Goal: Find contact information: Find contact information

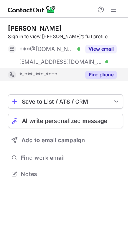
scroll to position [168, 128]
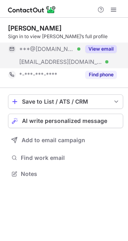
click at [100, 48] on button "View email" at bounding box center [101, 49] width 32 height 8
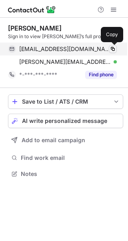
click at [110, 48] on span at bounding box center [113, 49] width 6 height 6
click at [111, 47] on span at bounding box center [113, 49] width 6 height 6
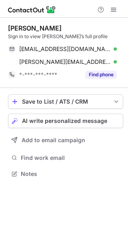
scroll to position [168, 128]
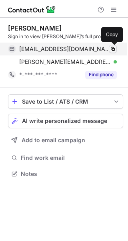
click at [113, 50] on span at bounding box center [113, 49] width 6 height 6
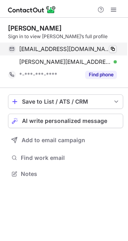
click at [113, 50] on span at bounding box center [113, 49] width 6 height 6
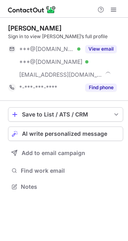
scroll to position [181, 128]
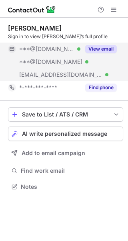
click at [89, 46] on button "View email" at bounding box center [101, 49] width 32 height 8
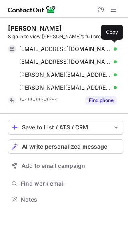
scroll to position [194, 128]
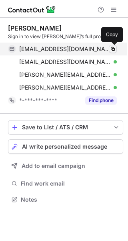
click at [110, 49] on span at bounding box center [113, 49] width 6 height 6
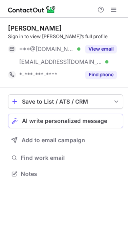
scroll to position [168, 128]
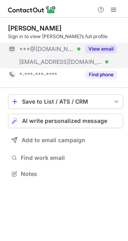
click at [100, 51] on button "View email" at bounding box center [101, 49] width 32 height 8
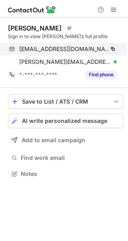
click at [114, 49] on div at bounding box center [115, 48] width 3 height 3
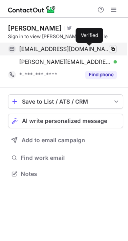
click at [115, 50] on span at bounding box center [113, 49] width 6 height 6
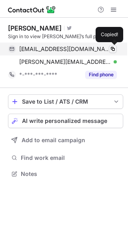
click at [116, 50] on span at bounding box center [113, 49] width 6 height 6
click at [113, 52] on span at bounding box center [113, 49] width 6 height 6
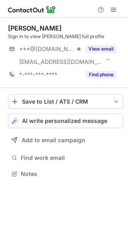
scroll to position [168, 128]
click at [115, 44] on div "View email" at bounding box center [99, 48] width 36 height 13
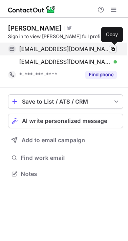
click at [111, 49] on span at bounding box center [113, 49] width 6 height 6
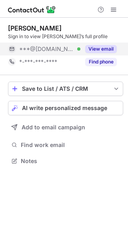
scroll to position [155, 128]
click at [96, 47] on button "View email" at bounding box center [101, 49] width 32 height 8
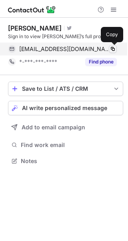
click at [112, 45] on button at bounding box center [113, 49] width 8 height 8
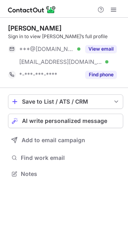
scroll to position [168, 128]
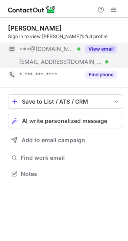
click at [113, 47] on button "View email" at bounding box center [101, 49] width 32 height 8
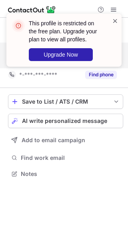
click at [112, 21] on span at bounding box center [115, 21] width 6 height 8
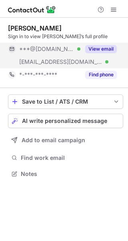
click at [106, 47] on button "View email" at bounding box center [101, 49] width 32 height 8
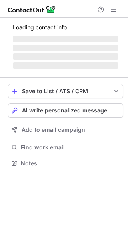
scroll to position [155, 128]
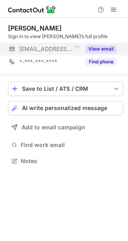
click at [110, 46] on button "View email" at bounding box center [101, 49] width 32 height 8
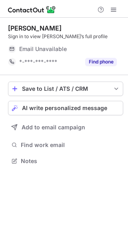
scroll to position [155, 128]
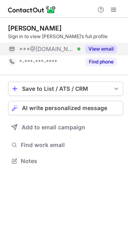
click at [102, 46] on button "View email" at bounding box center [101, 49] width 32 height 8
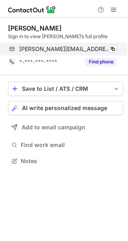
click at [95, 48] on div "[PERSON_NAME][EMAIL_ADDRESS][PERSON_NAME][DOMAIN_NAME] Verified" at bounding box center [68, 48] width 98 height 7
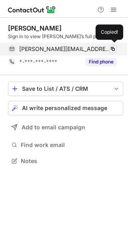
click at [113, 49] on span at bounding box center [113, 49] width 6 height 6
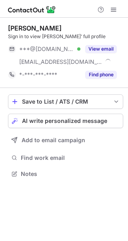
scroll to position [168, 128]
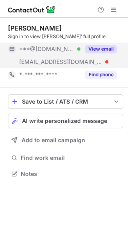
click at [100, 47] on button "View email" at bounding box center [101, 49] width 32 height 8
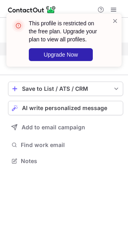
scroll to position [155, 128]
